Goal: Transaction & Acquisition: Purchase product/service

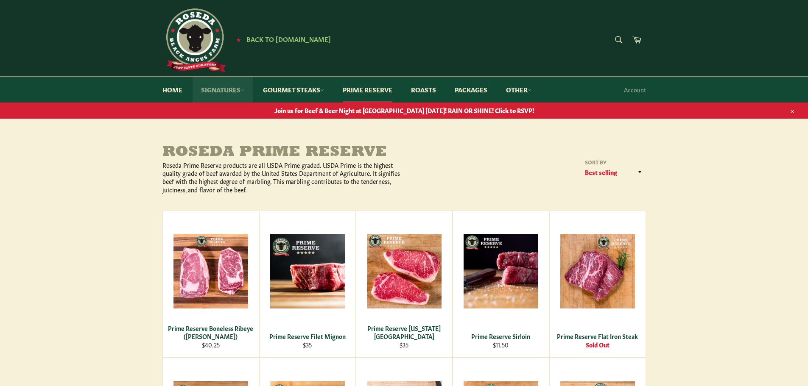
click at [236, 88] on link "Signatures" at bounding box center [223, 90] width 60 height 26
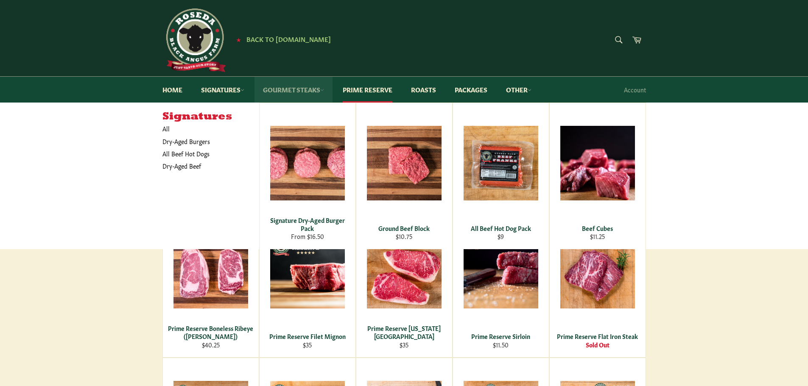
click at [305, 90] on link "Gourmet Steaks" at bounding box center [293, 90] width 78 height 26
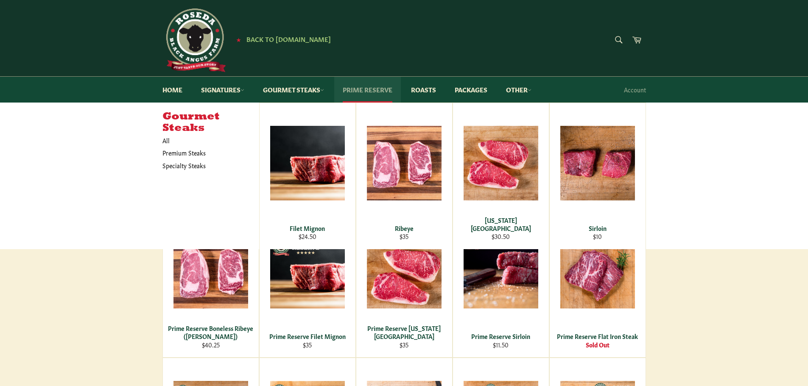
click at [388, 87] on link "Prime Reserve" at bounding box center [367, 90] width 67 height 26
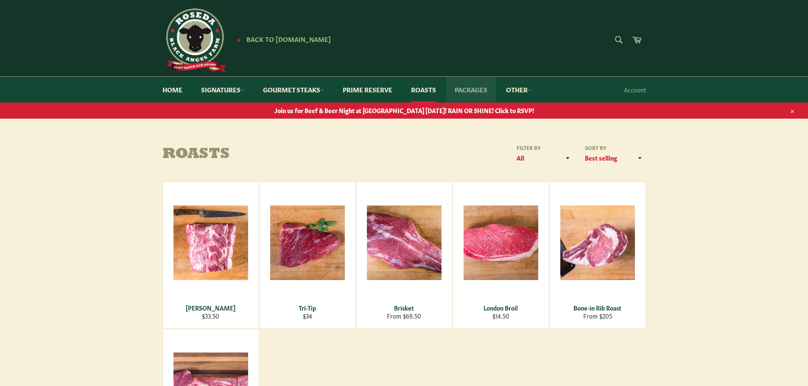
click at [474, 85] on link "Packages" at bounding box center [471, 90] width 50 height 26
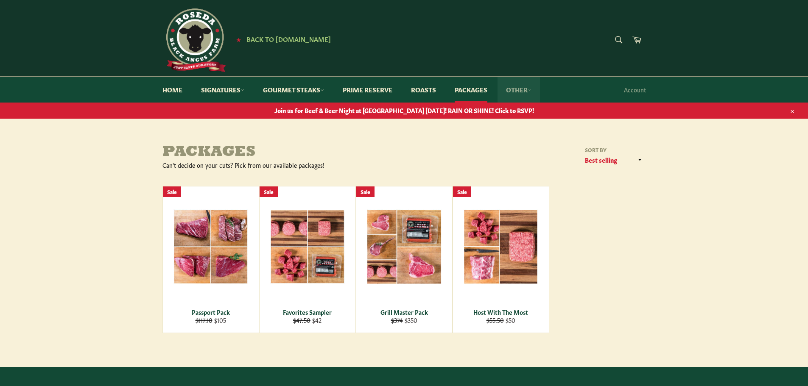
click at [517, 92] on link "Other" at bounding box center [518, 90] width 42 height 26
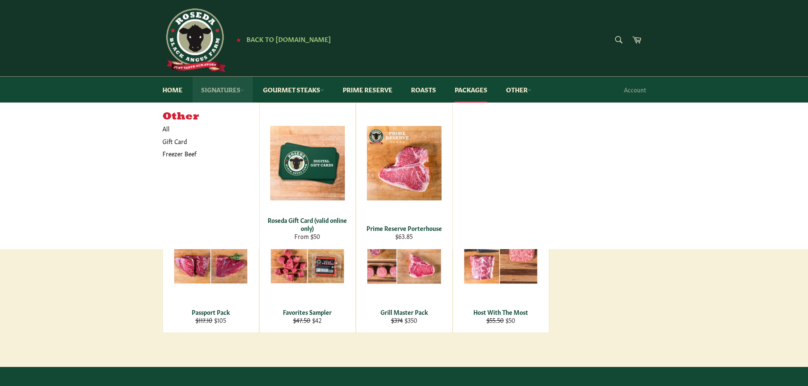
click at [226, 88] on link "Signatures" at bounding box center [223, 90] width 60 height 26
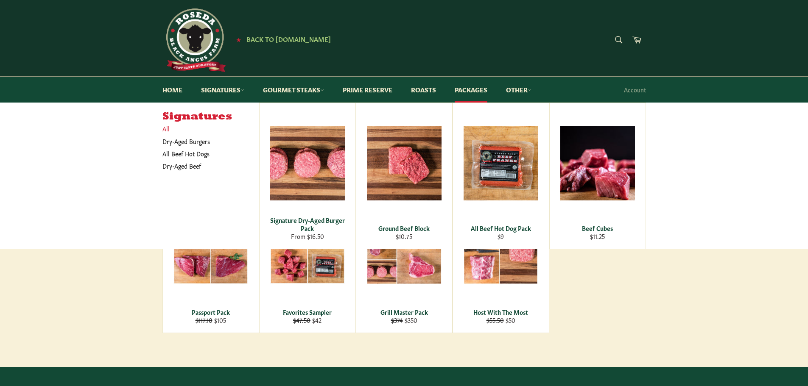
click at [167, 128] on link "All" at bounding box center [208, 129] width 101 height 12
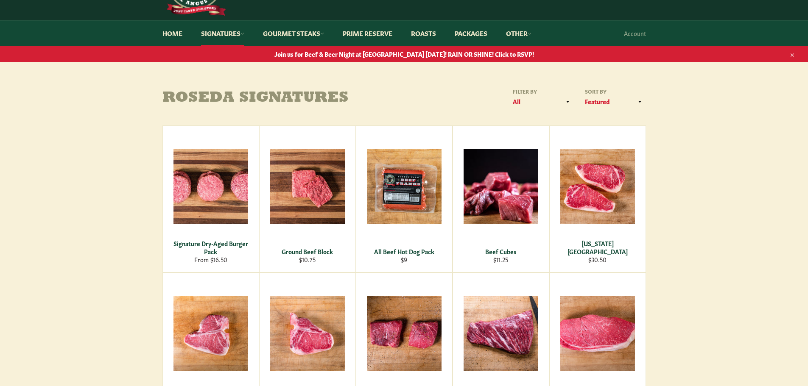
scroll to position [42, 0]
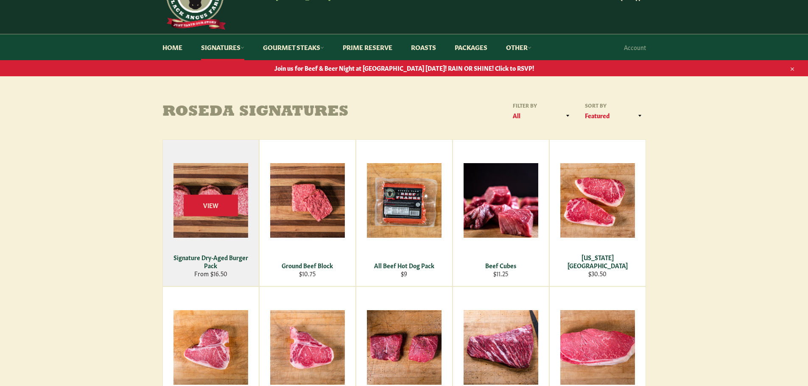
click at [224, 180] on div "View" at bounding box center [211, 213] width 96 height 146
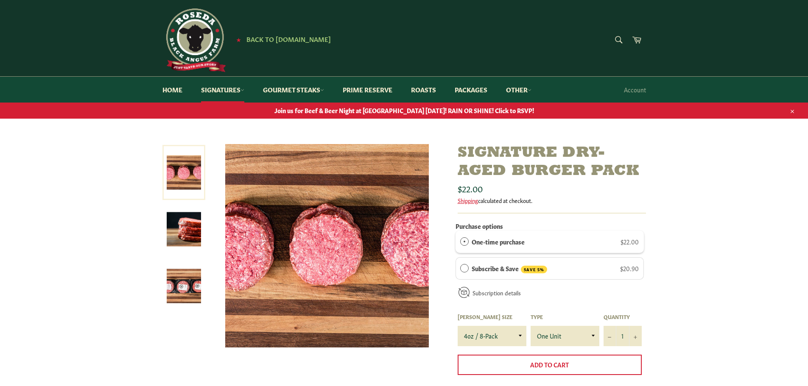
click at [199, 240] on img at bounding box center [184, 229] width 34 height 34
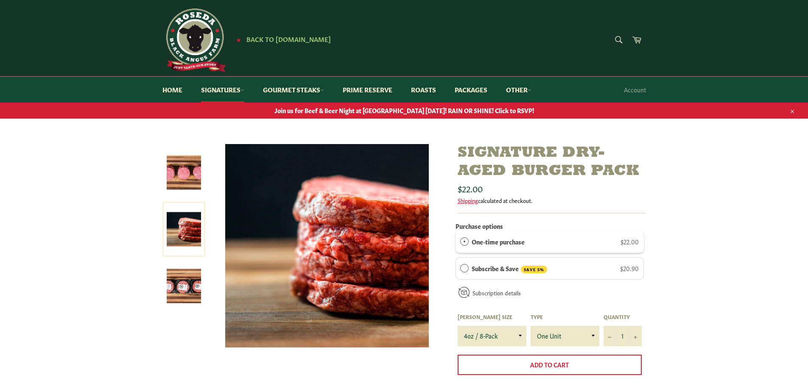
click at [189, 285] on img at bounding box center [184, 286] width 34 height 34
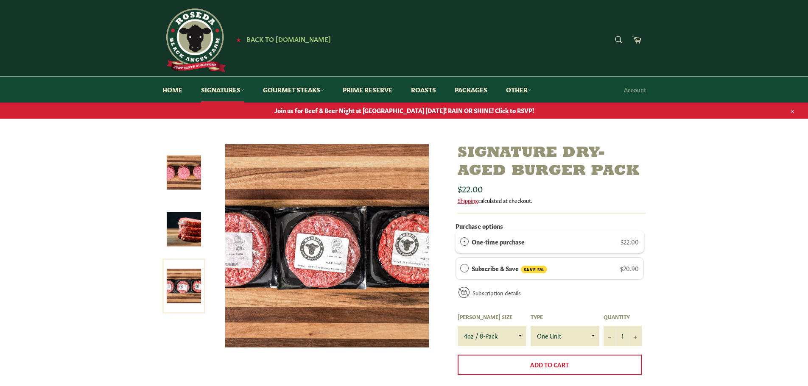
click at [172, 186] on img at bounding box center [184, 173] width 34 height 34
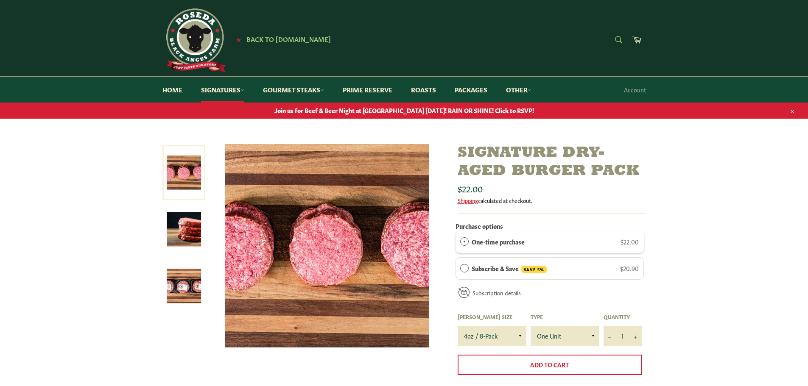
click at [614, 42] on form "Search Search" at bounding box center [617, 40] width 19 height 19
click at [575, 42] on input "Search" at bounding box center [575, 40] width 106 height 19
type input "short ribs"
click at [608, 31] on button "Search" at bounding box center [617, 40] width 19 height 18
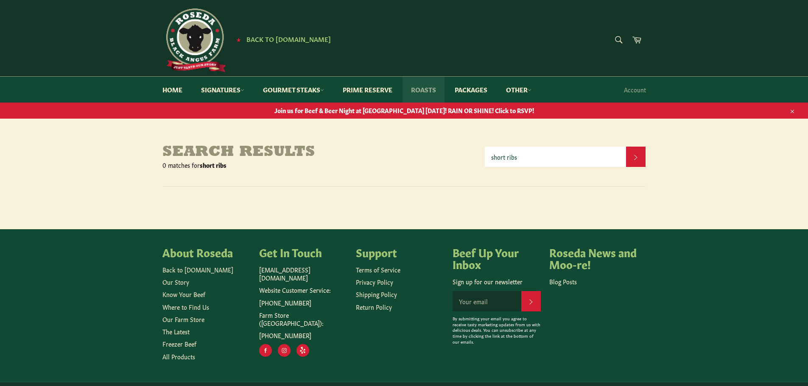
click at [435, 87] on link "Roasts" at bounding box center [423, 90] width 42 height 26
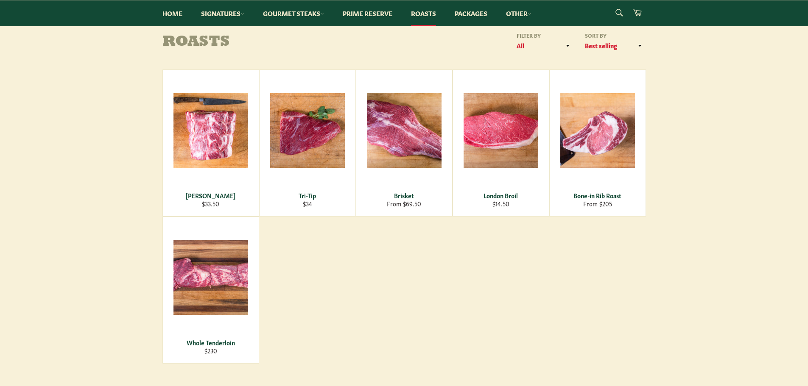
scroll to position [127, 0]
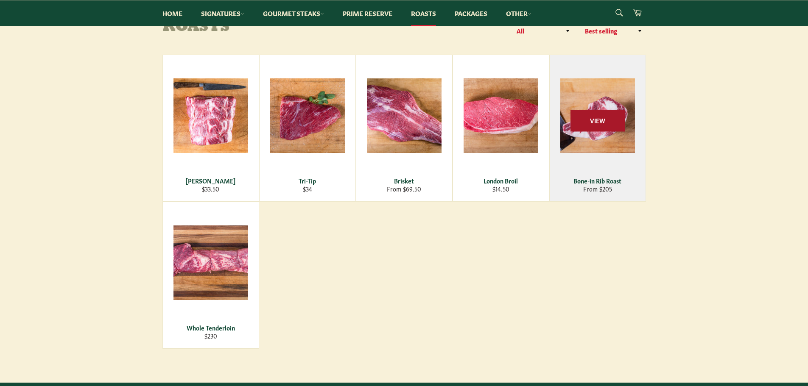
click at [592, 120] on span "View" at bounding box center [597, 121] width 54 height 22
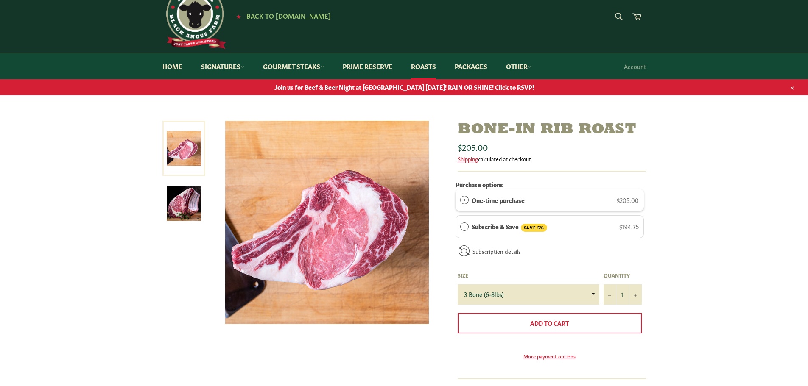
scroll to position [42, 0]
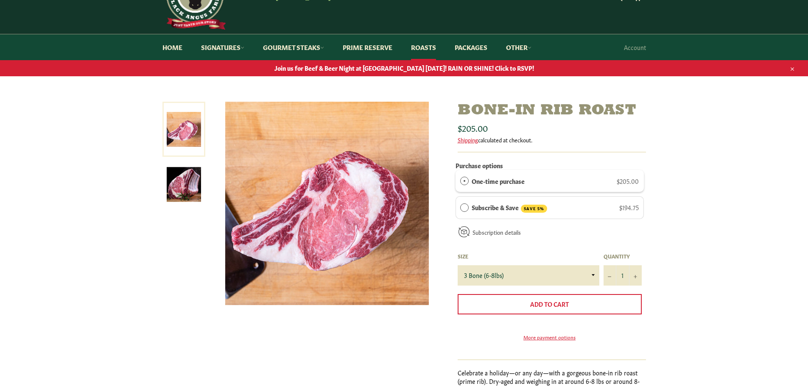
click at [188, 179] on img at bounding box center [184, 184] width 34 height 34
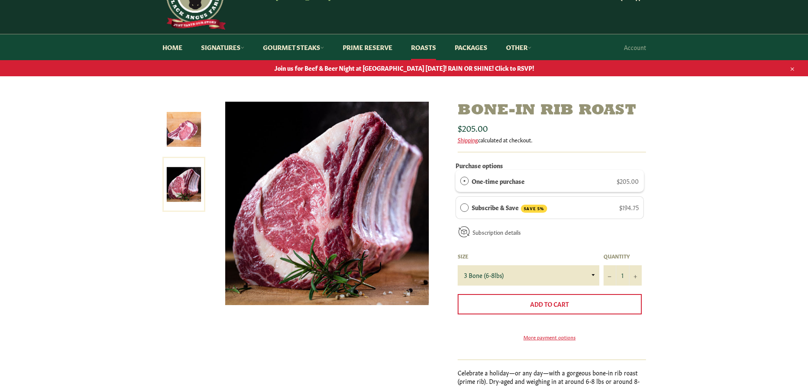
click at [180, 138] on img at bounding box center [184, 129] width 34 height 34
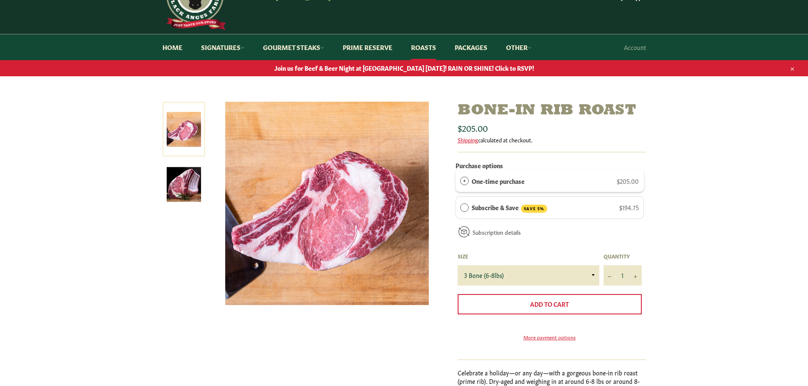
click at [181, 201] on img at bounding box center [184, 184] width 34 height 34
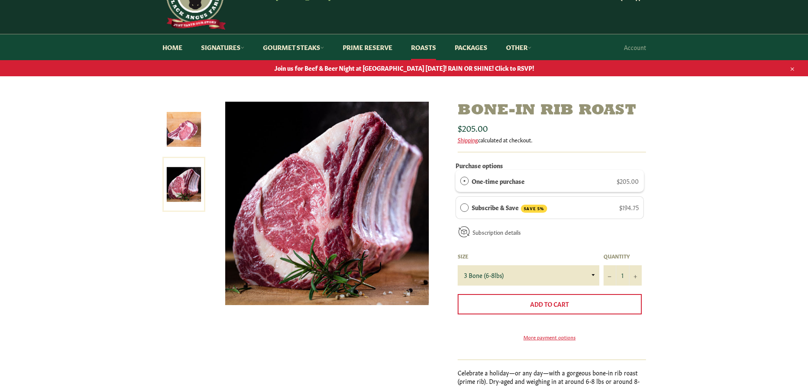
click at [176, 153] on link at bounding box center [183, 129] width 43 height 55
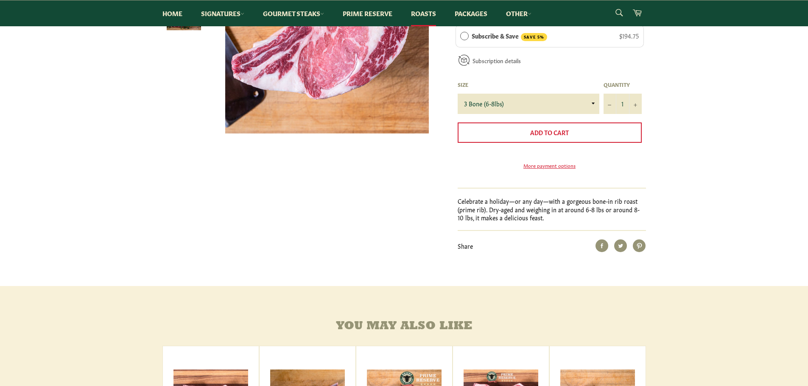
scroll to position [127, 0]
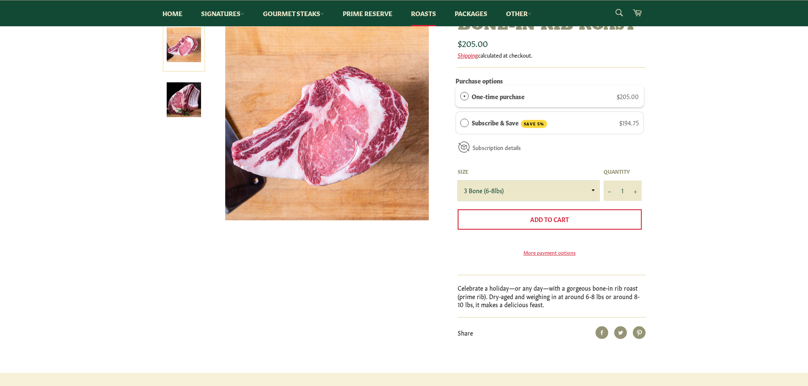
click at [565, 185] on select "3 Bone (6-8lbs) 4 Bone (8-10lbs)" at bounding box center [529, 191] width 142 height 20
click at [574, 187] on select "3 Bone (6-8lbs) 4 Bone (8-10lbs)" at bounding box center [529, 191] width 142 height 20
click at [586, 170] on label "Size" at bounding box center [529, 171] width 142 height 7
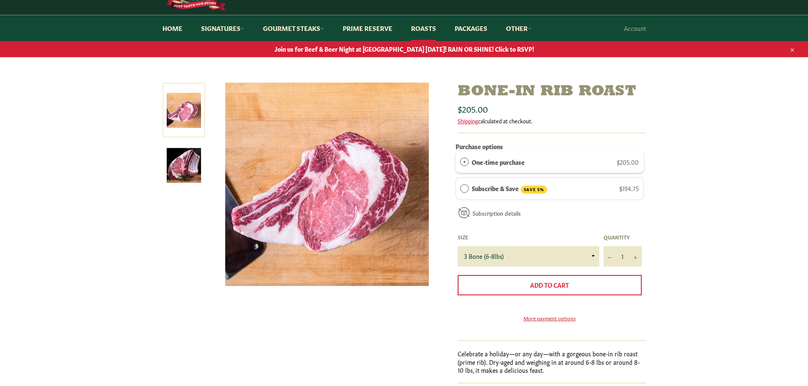
scroll to position [0, 0]
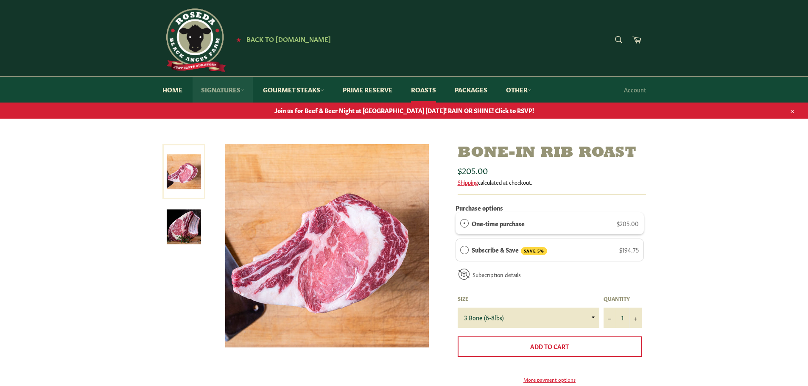
click at [230, 90] on link "Signatures" at bounding box center [223, 90] width 60 height 26
